Goal: Task Accomplishment & Management: Complete application form

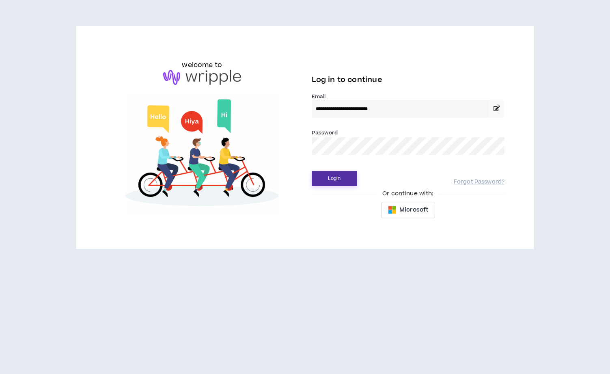
click at [334, 178] on button "Login" at bounding box center [334, 178] width 45 height 15
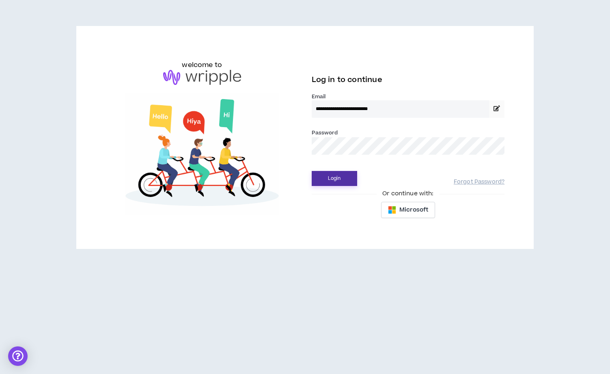
click at [333, 179] on button "Login" at bounding box center [334, 178] width 45 height 15
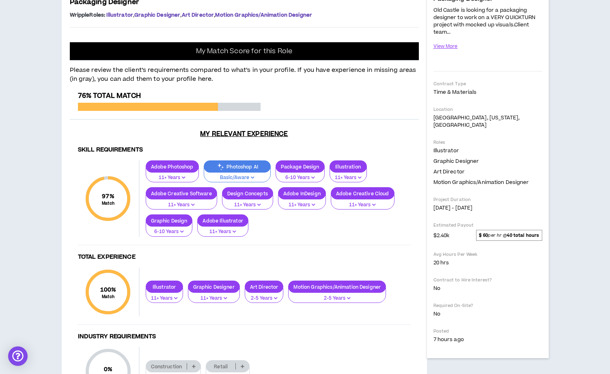
scroll to position [166, 0]
